Goal: Information Seeking & Learning: Find contact information

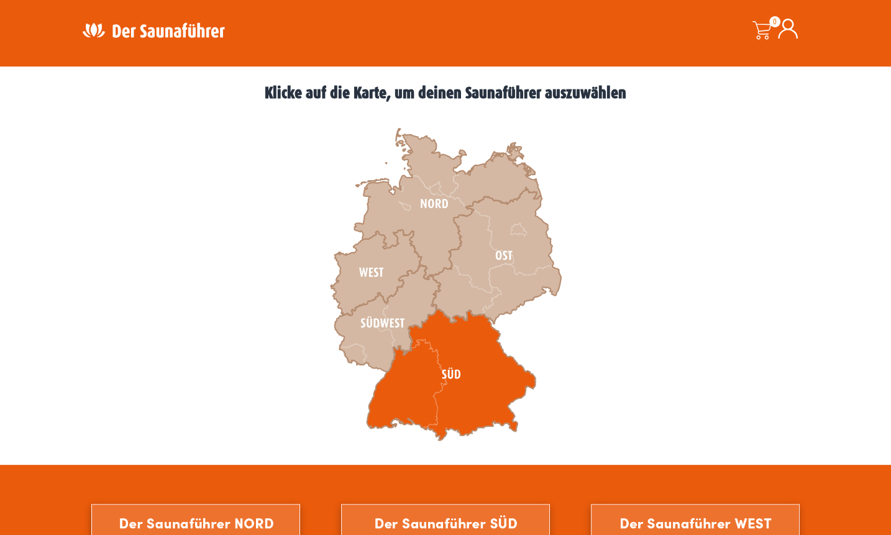
click at [402, 366] on icon at bounding box center [450, 375] width 169 height 132
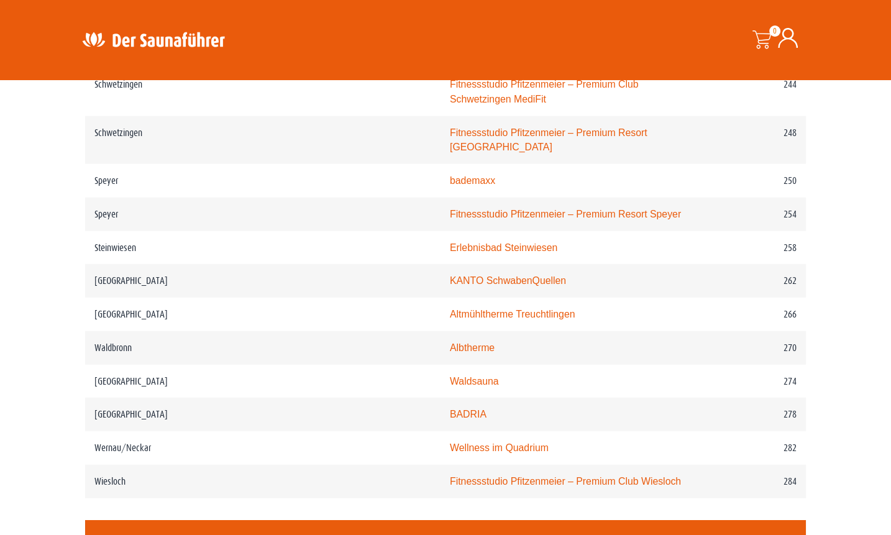
scroll to position [2691, 0]
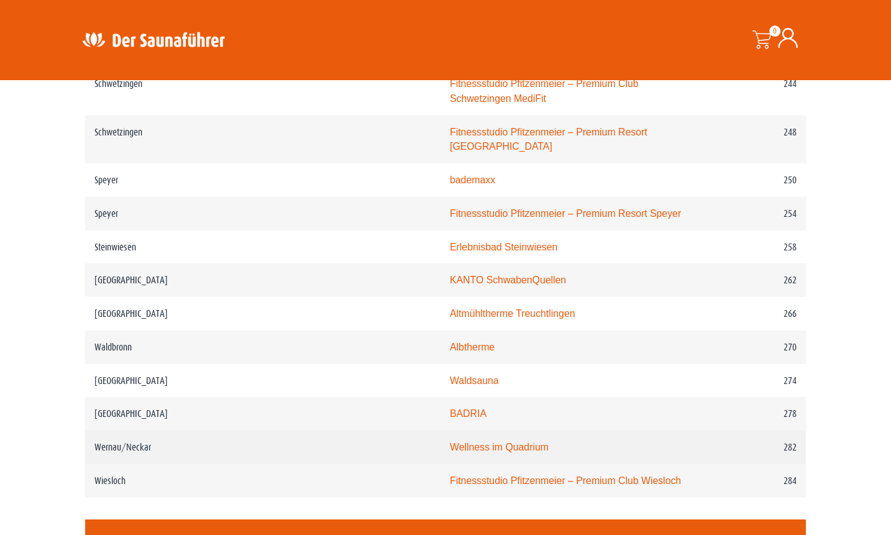
click at [451, 442] on link "Wellness im Quadrium" at bounding box center [499, 447] width 99 height 11
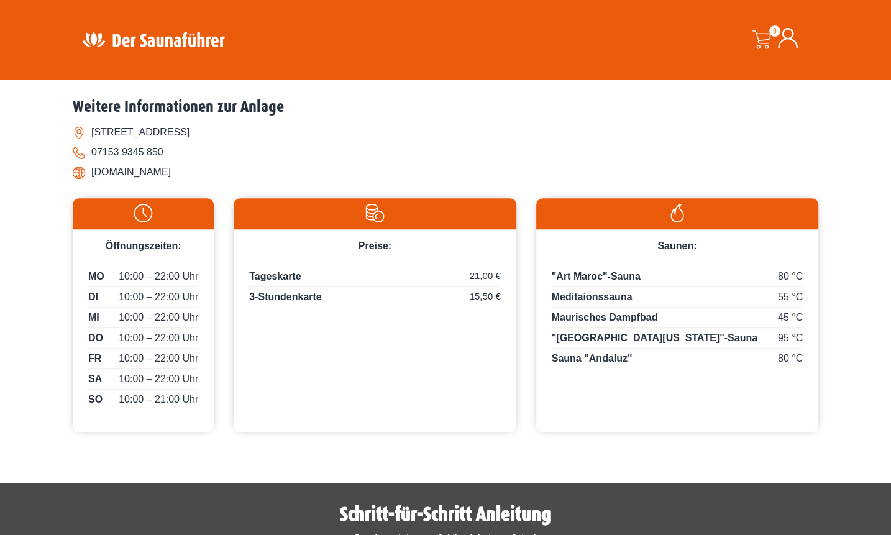
scroll to position [497, 0]
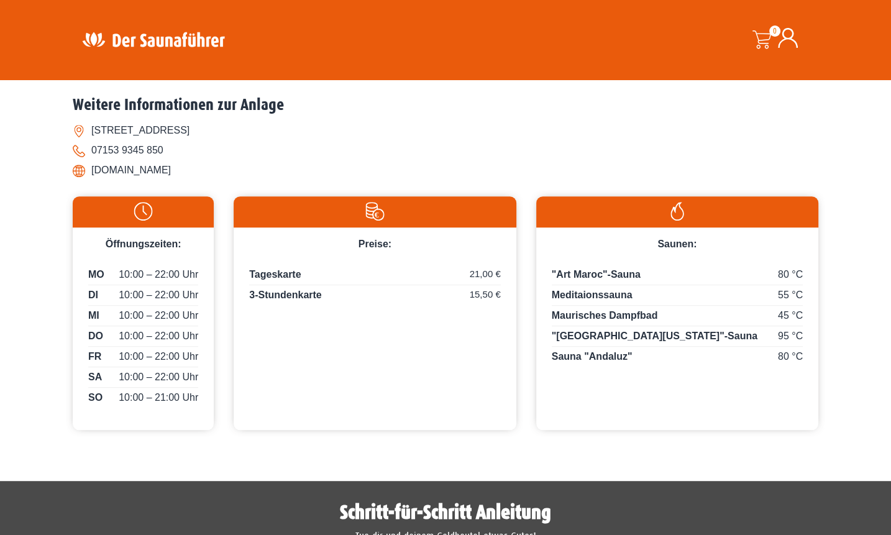
click at [160, 171] on li "[DOMAIN_NAME]" at bounding box center [445, 170] width 745 height 20
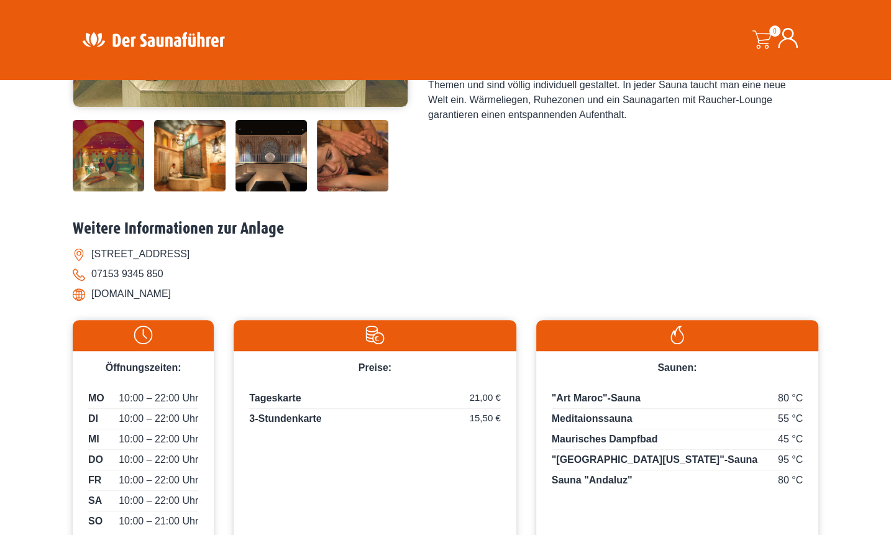
scroll to position [414, 0]
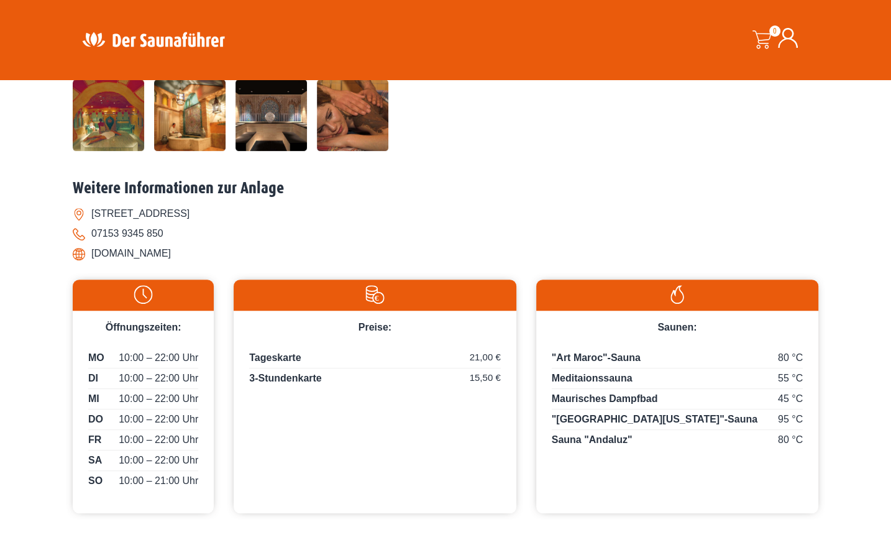
click at [132, 258] on li "[DOMAIN_NAME]" at bounding box center [445, 253] width 745 height 20
click at [182, 253] on li "[DOMAIN_NAME]" at bounding box center [445, 253] width 745 height 20
click at [181, 253] on li "[DOMAIN_NAME]" at bounding box center [445, 253] width 745 height 20
click at [89, 253] on li "[DOMAIN_NAME]" at bounding box center [445, 253] width 745 height 20
